Goal: Task Accomplishment & Management: Manage account settings

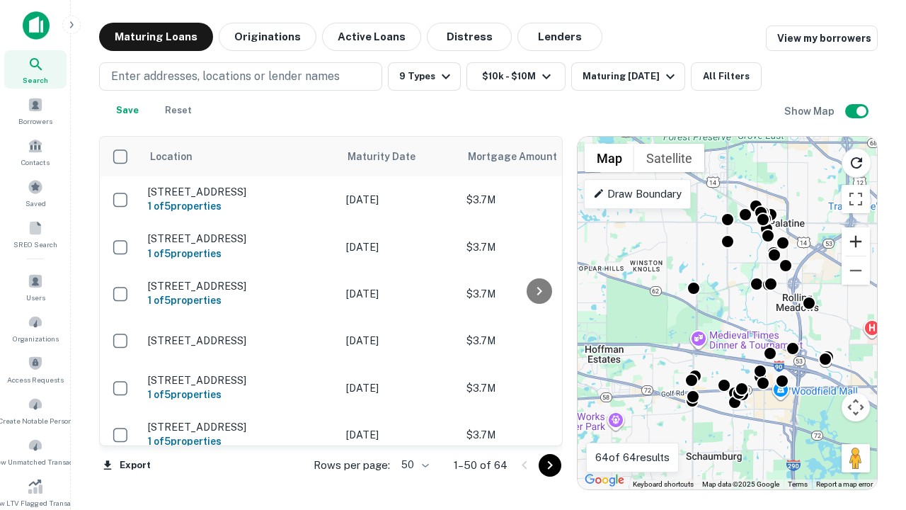
click at [856, 241] on button "Zoom in" at bounding box center [856, 241] width 28 height 28
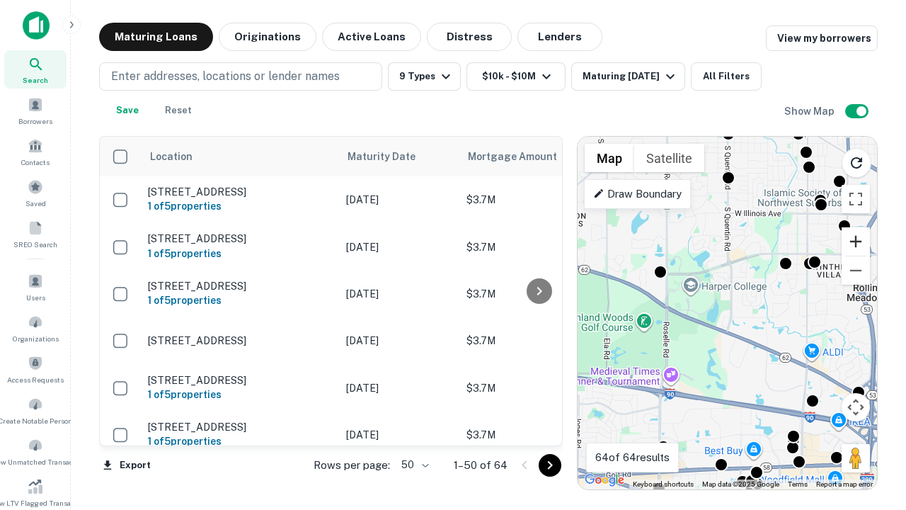
click at [856, 241] on button "Zoom in" at bounding box center [856, 241] width 28 height 28
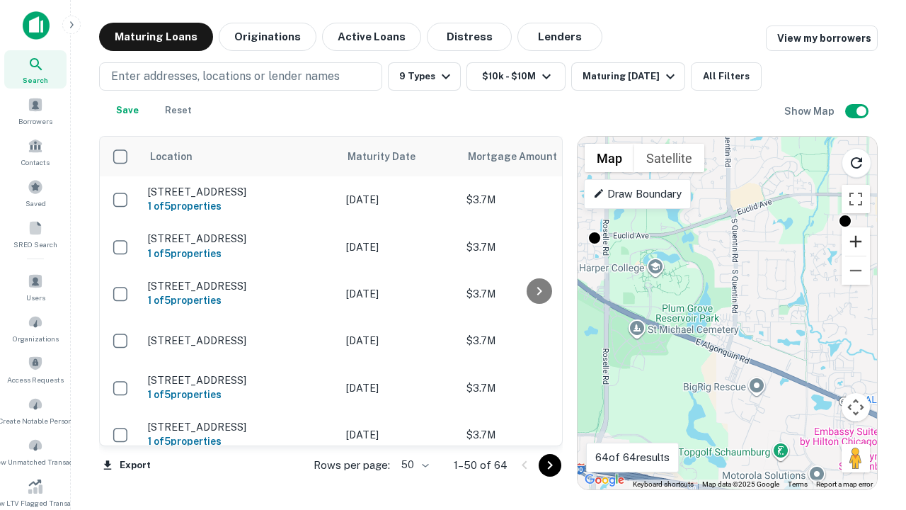
scroll to position [137, 0]
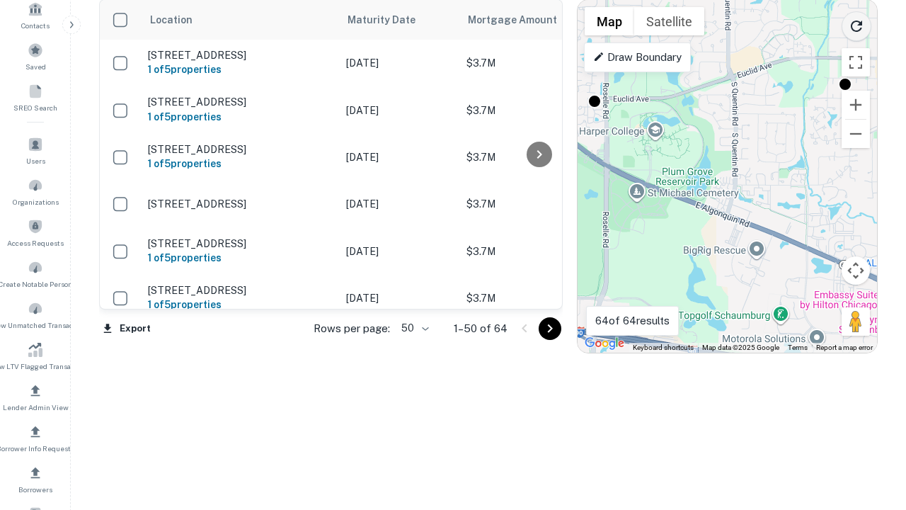
click at [857, 23] on icon "Reload search area" at bounding box center [856, 26] width 17 height 17
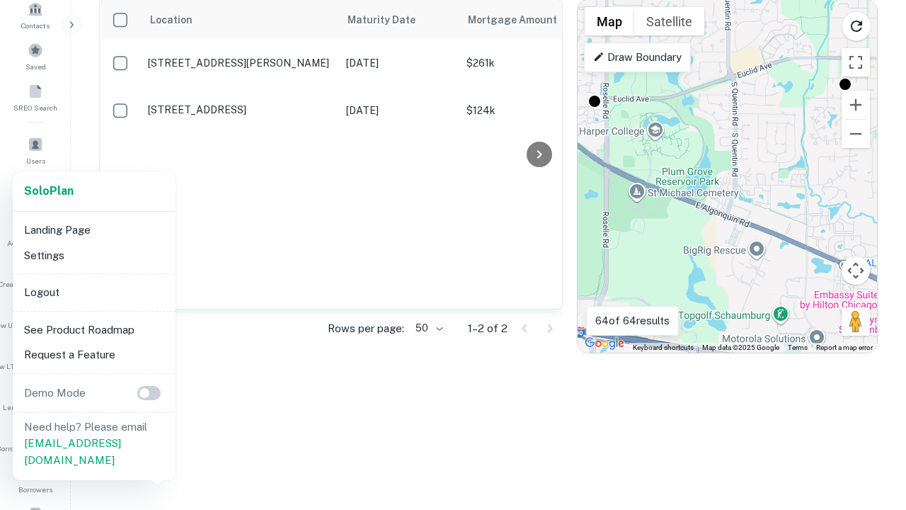
scroll to position [262, 0]
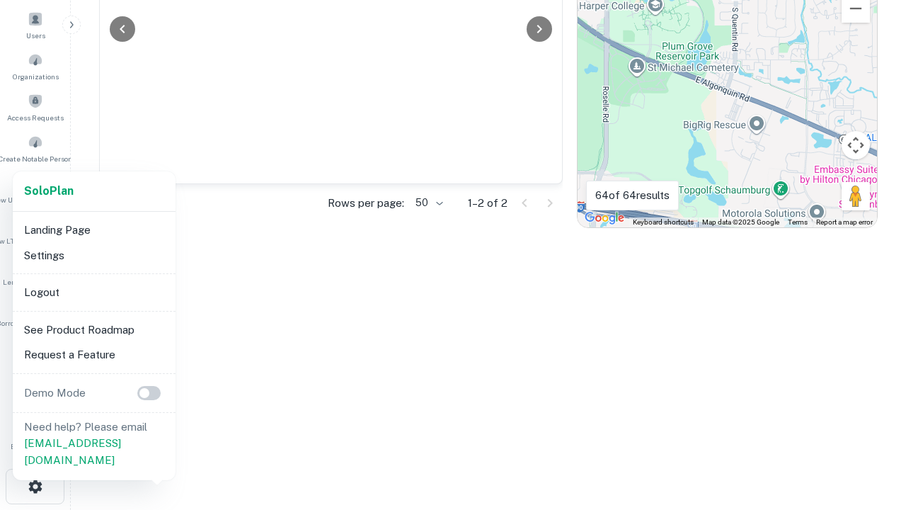
click at [93, 292] on li "Logout" at bounding box center [94, 292] width 152 height 25
